Goal: Task Accomplishment & Management: Manage account settings

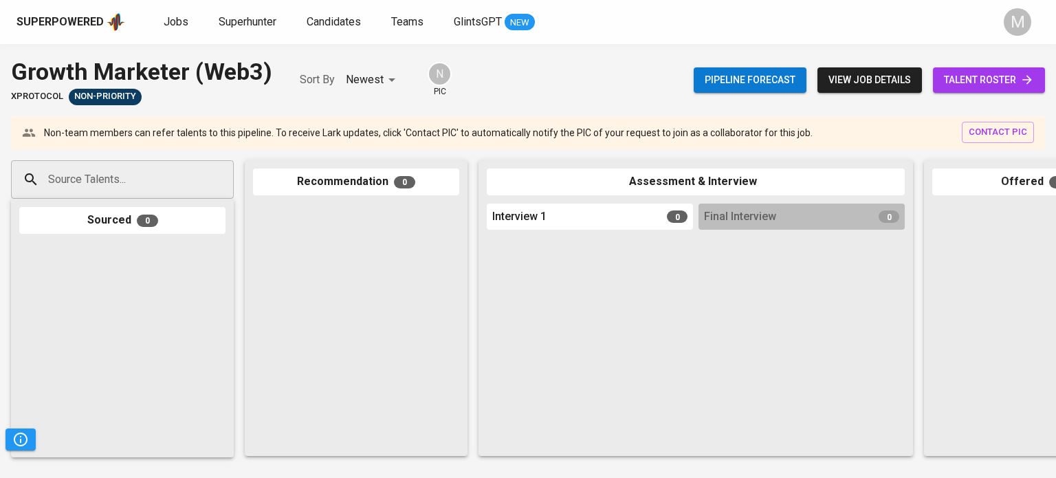
scroll to position [0, 580]
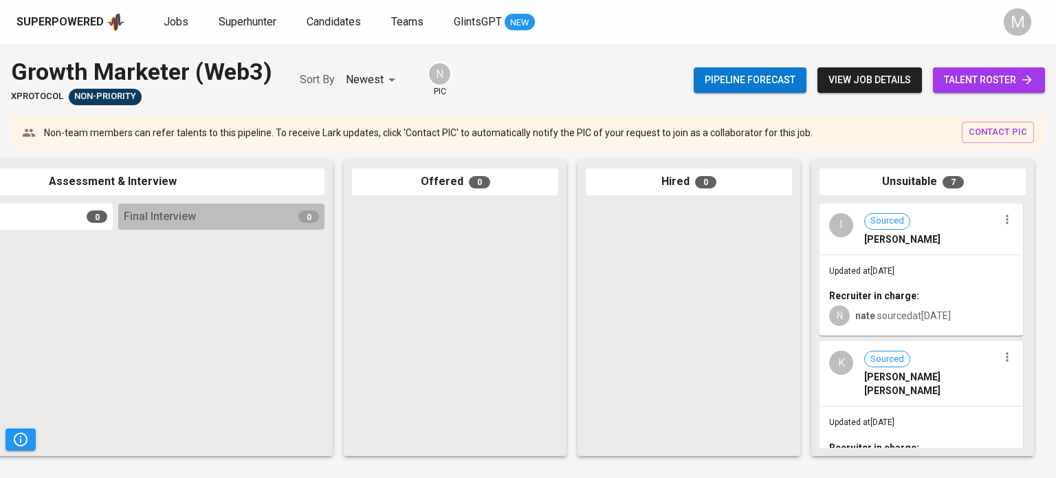
click at [938, 307] on div "N nate sourced at [DATE]" at bounding box center [921, 314] width 184 height 23
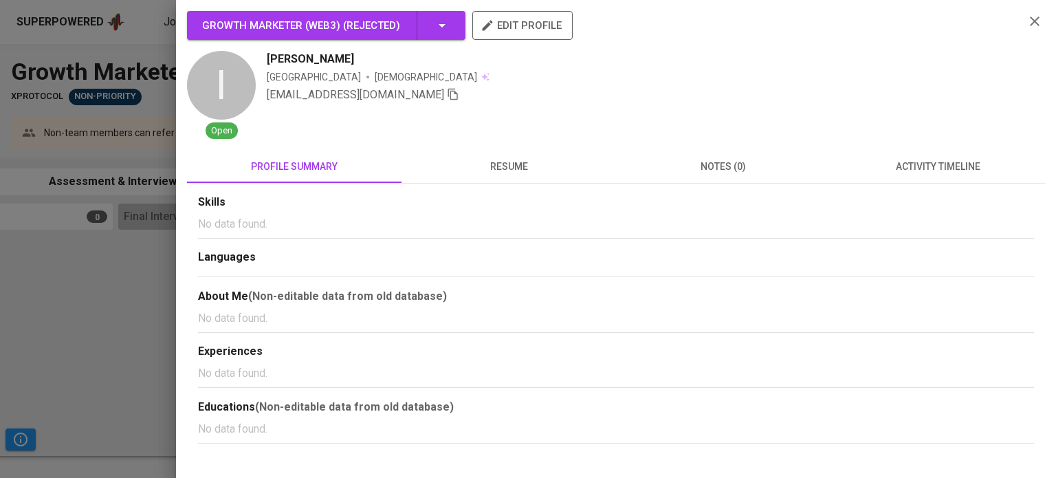
click at [124, 307] on div at bounding box center [528, 239] width 1056 height 478
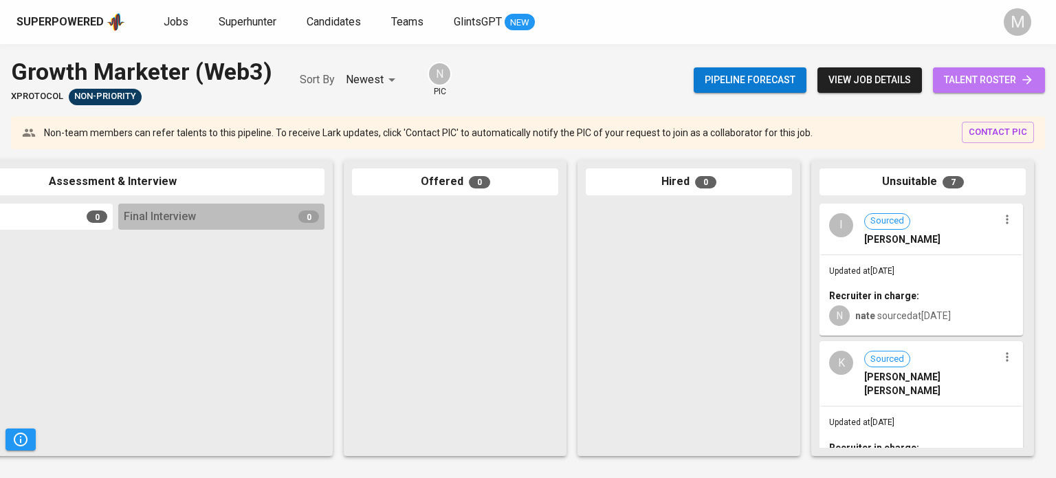
click at [1009, 80] on span "talent roster" at bounding box center [989, 80] width 90 height 17
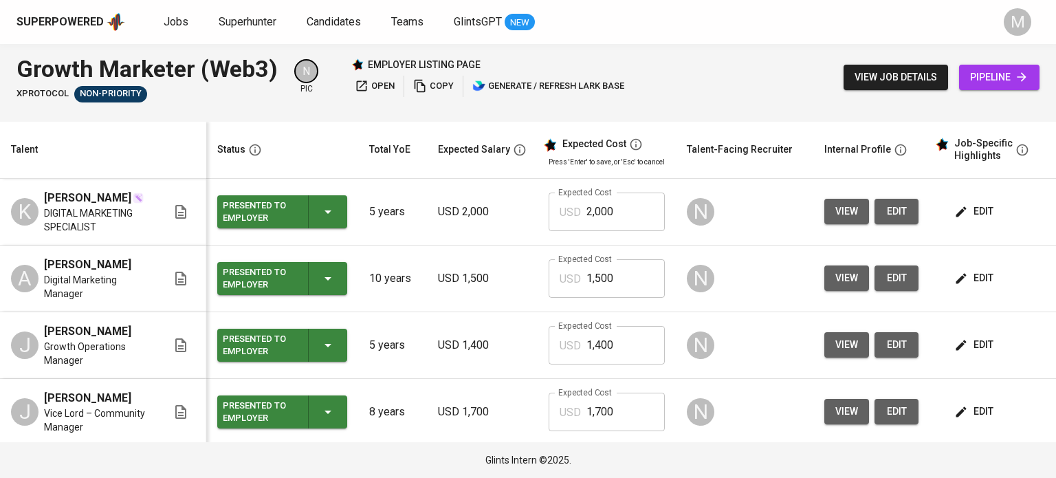
scroll to position [3, 0]
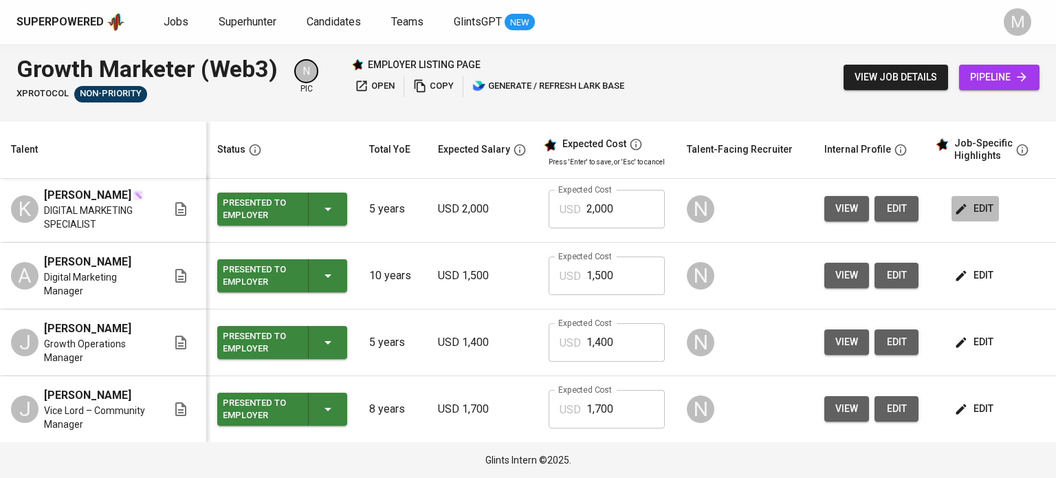
click at [974, 203] on span "edit" at bounding box center [975, 208] width 36 height 17
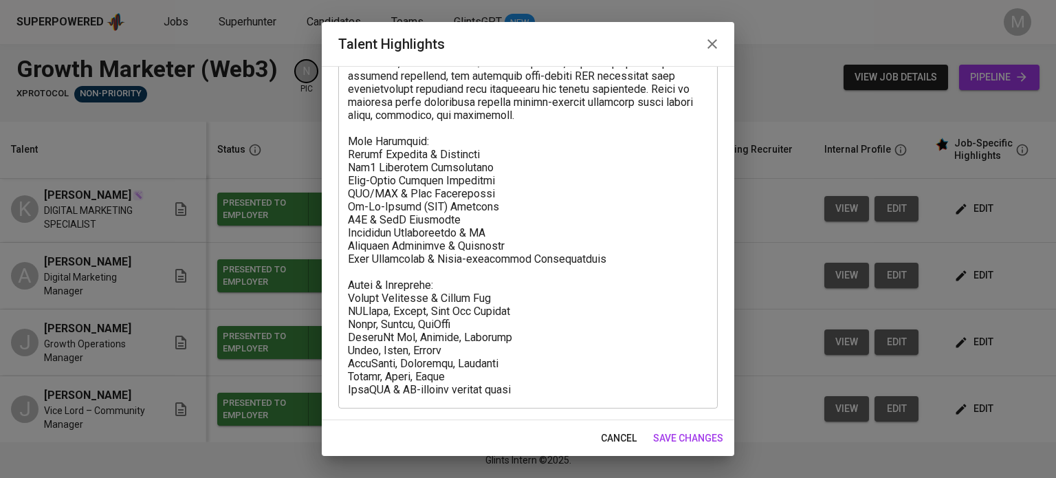
scroll to position [0, 0]
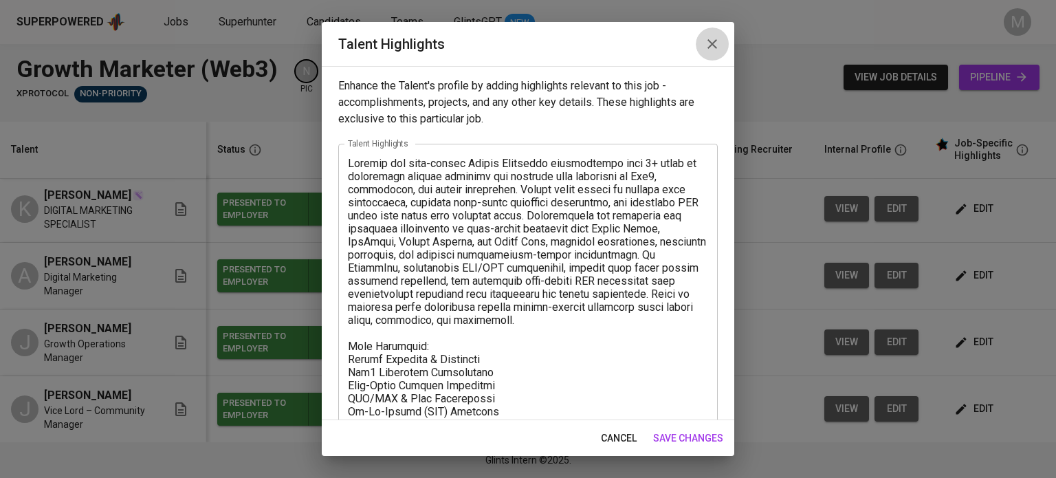
click at [718, 43] on icon "button" at bounding box center [712, 44] width 17 height 17
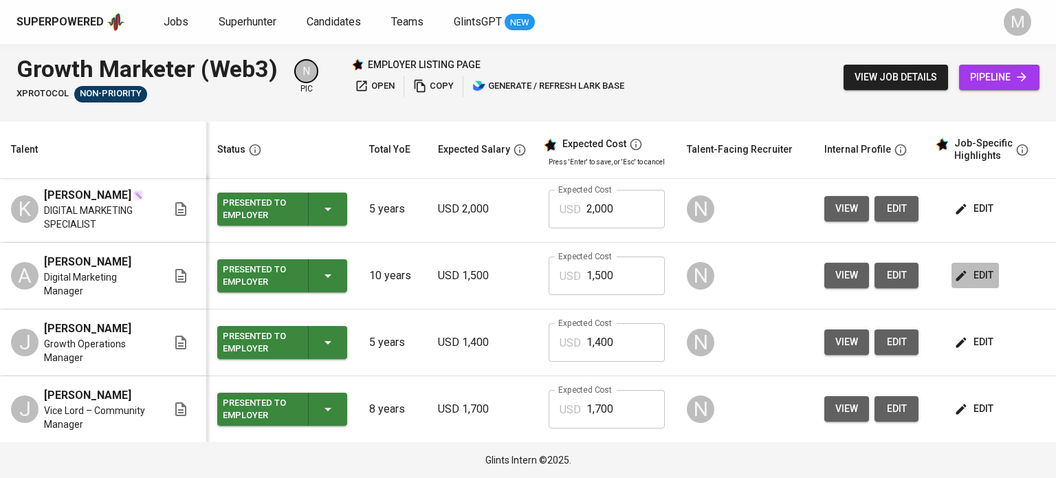
click at [974, 271] on span "edit" at bounding box center [975, 275] width 36 height 17
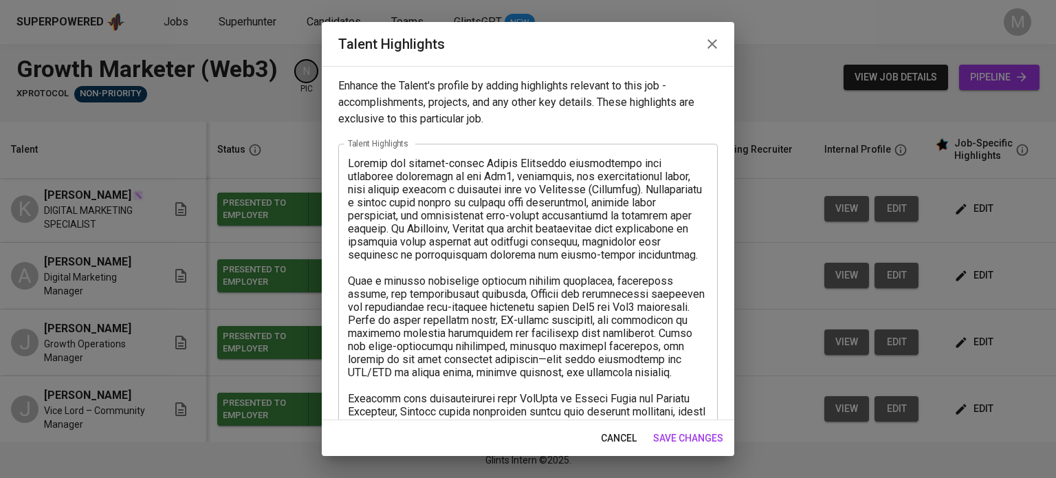
scroll to position [179, 0]
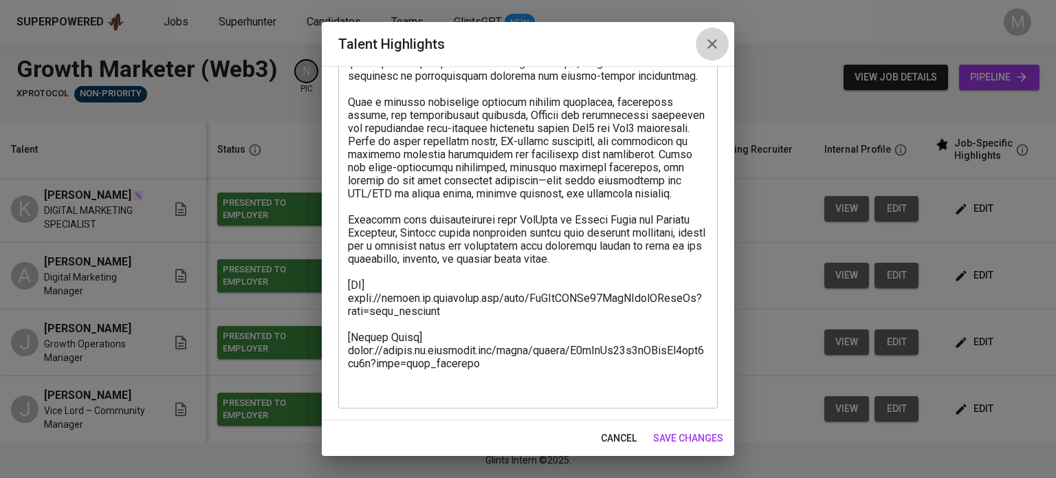
click at [721, 43] on button "button" at bounding box center [712, 44] width 33 height 33
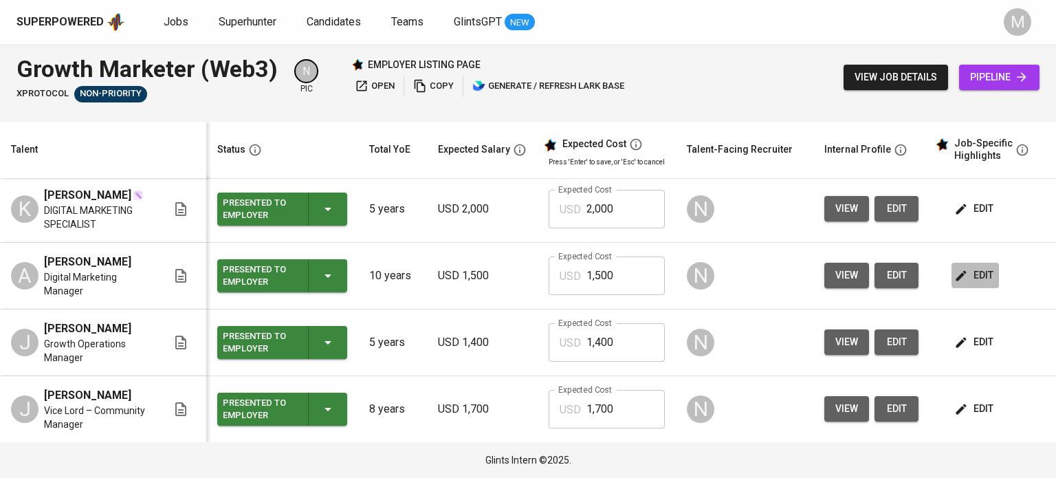
click at [976, 266] on button "edit" at bounding box center [975, 275] width 47 height 25
